Goal: Manage account settings

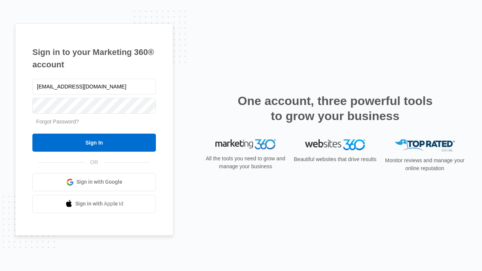
type input "dankie614@gmail.com"
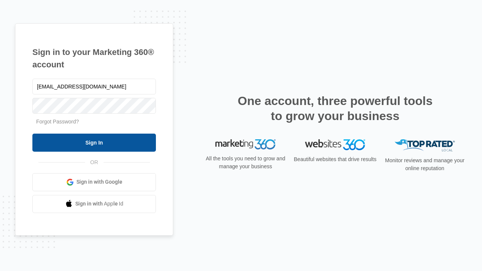
click at [94, 142] on input "Sign In" at bounding box center [94, 143] width 124 height 18
